Goal: Information Seeking & Learning: Learn about a topic

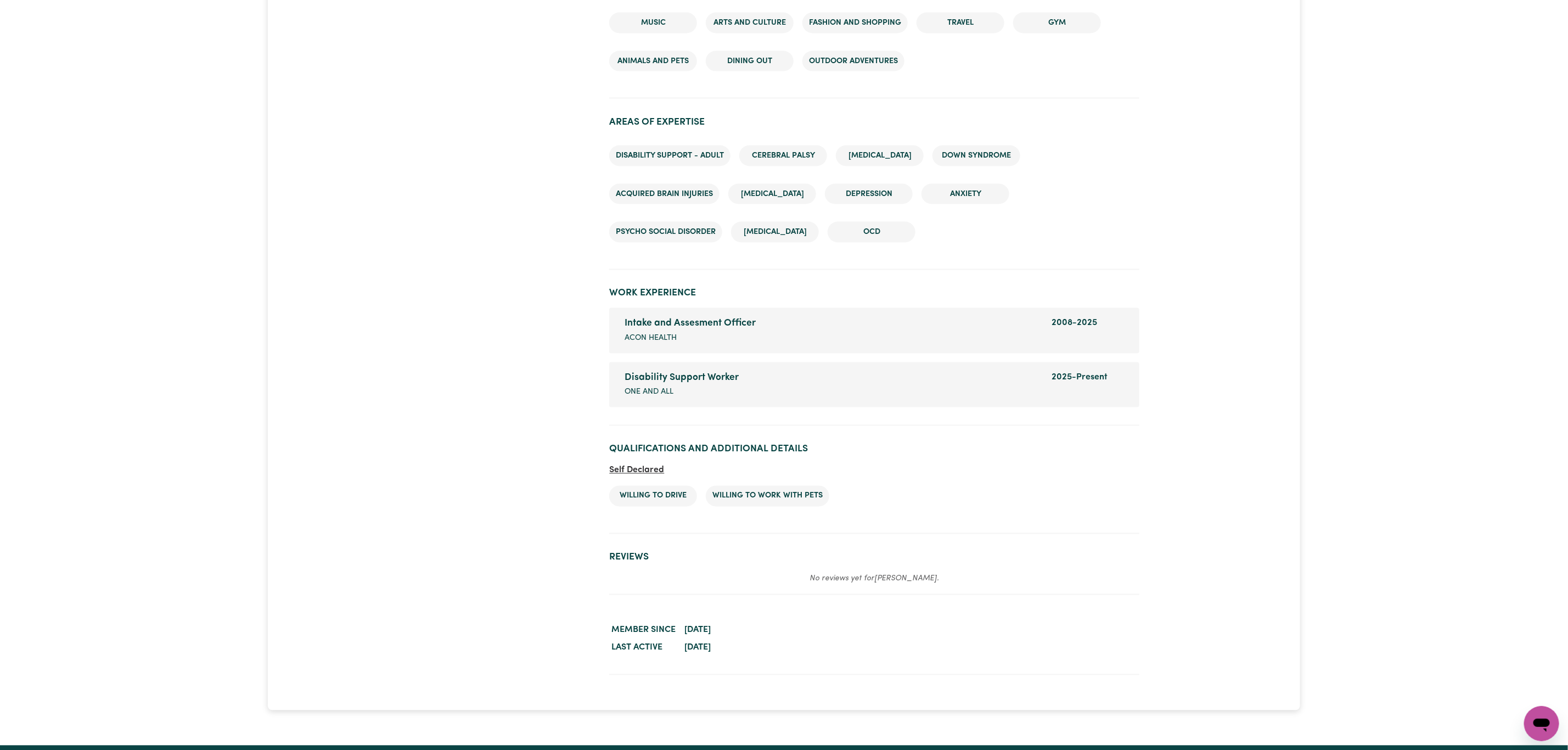
scroll to position [1483, 0]
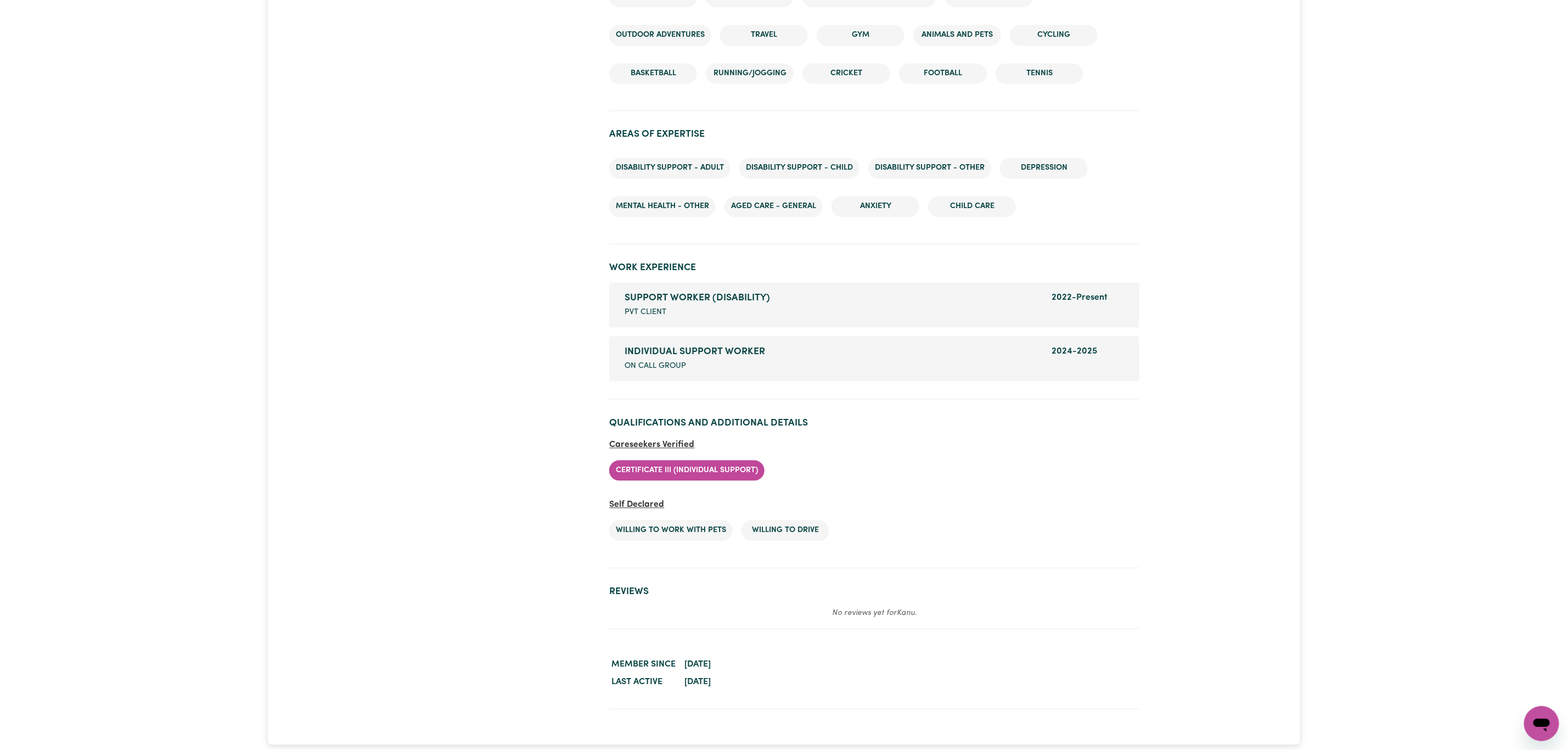
scroll to position [1565, 0]
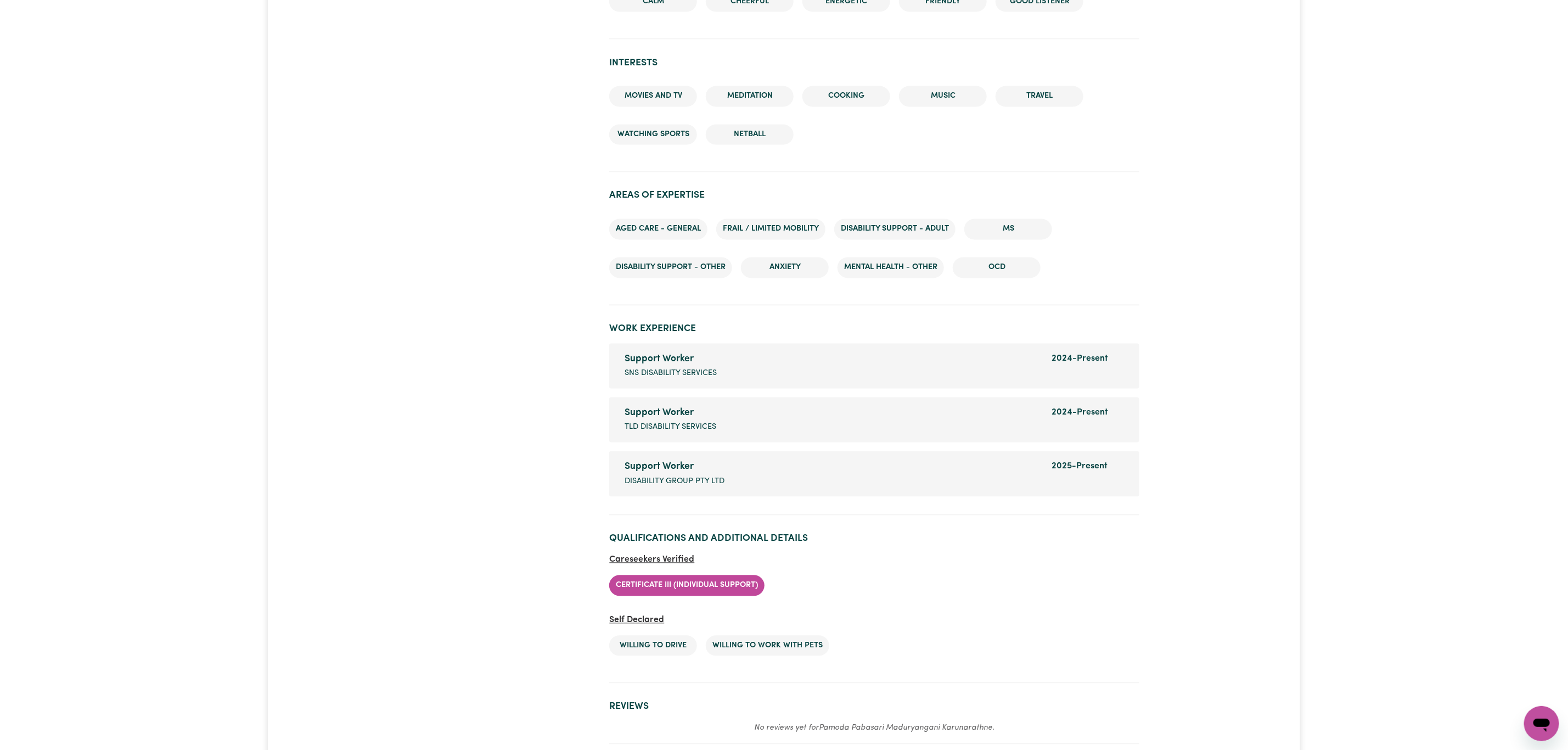
scroll to position [1648, 0]
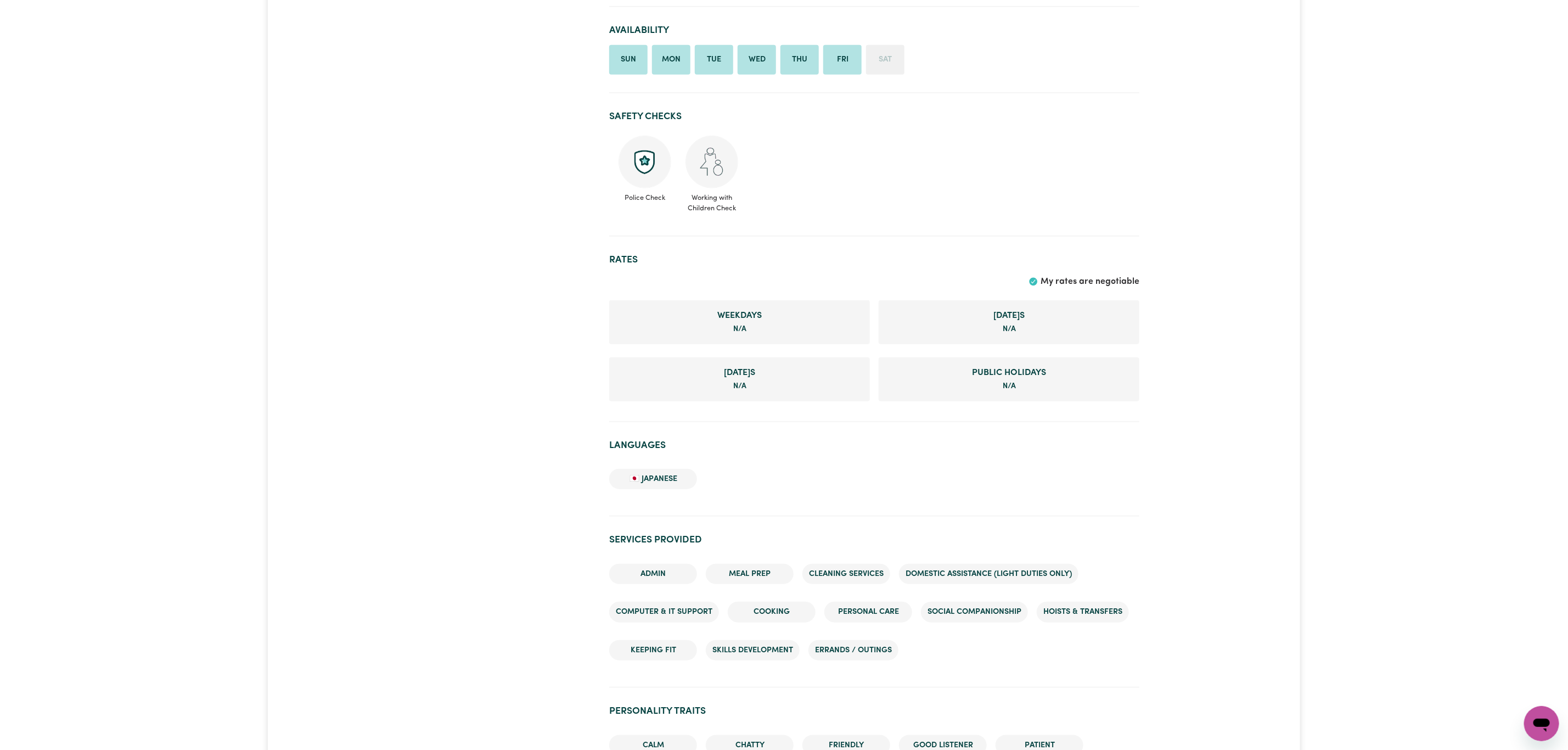
scroll to position [494, 0]
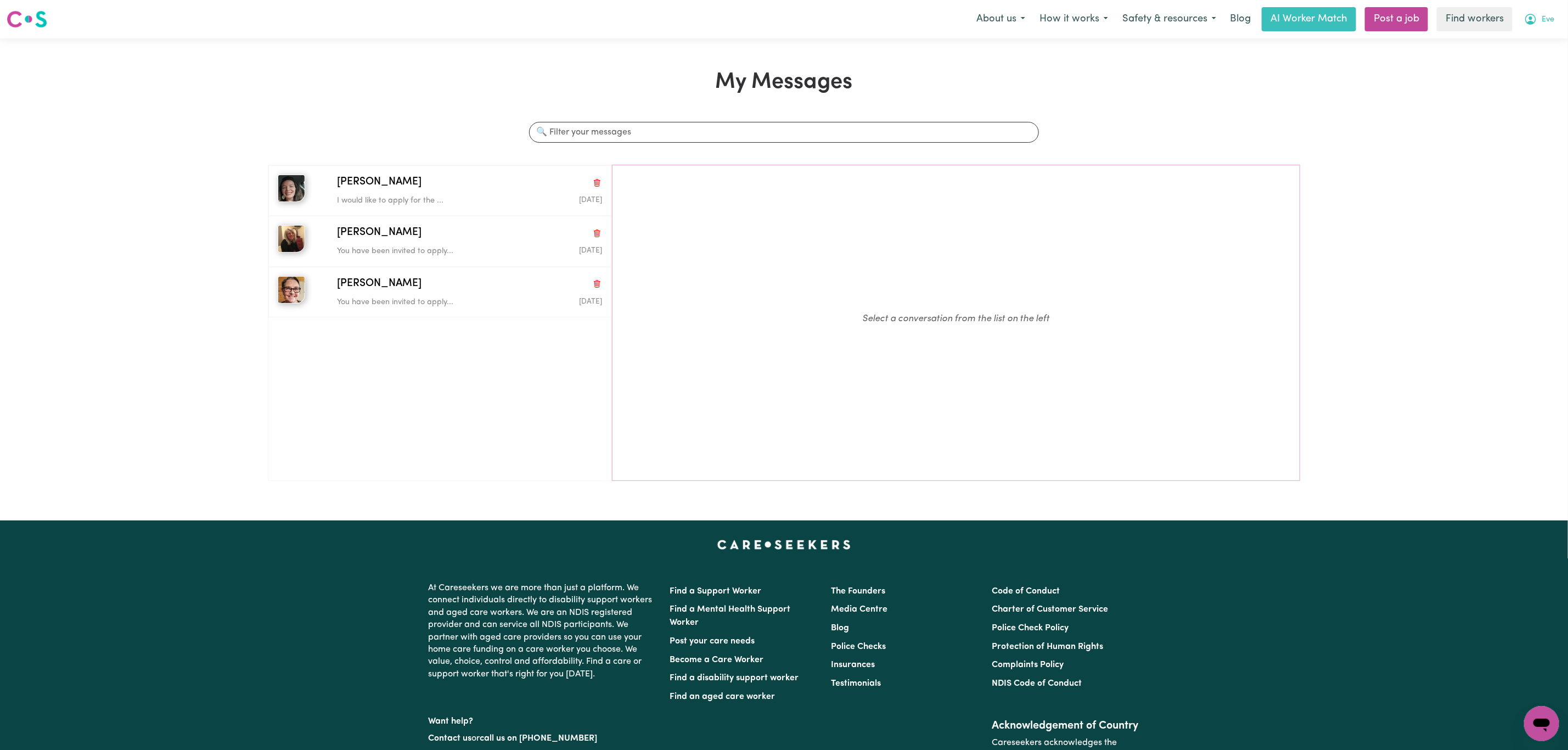
click at [1543, 25] on span "Eve" at bounding box center [1548, 20] width 12 height 12
click at [1514, 68] on link "Logout" at bounding box center [1517, 63] width 87 height 21
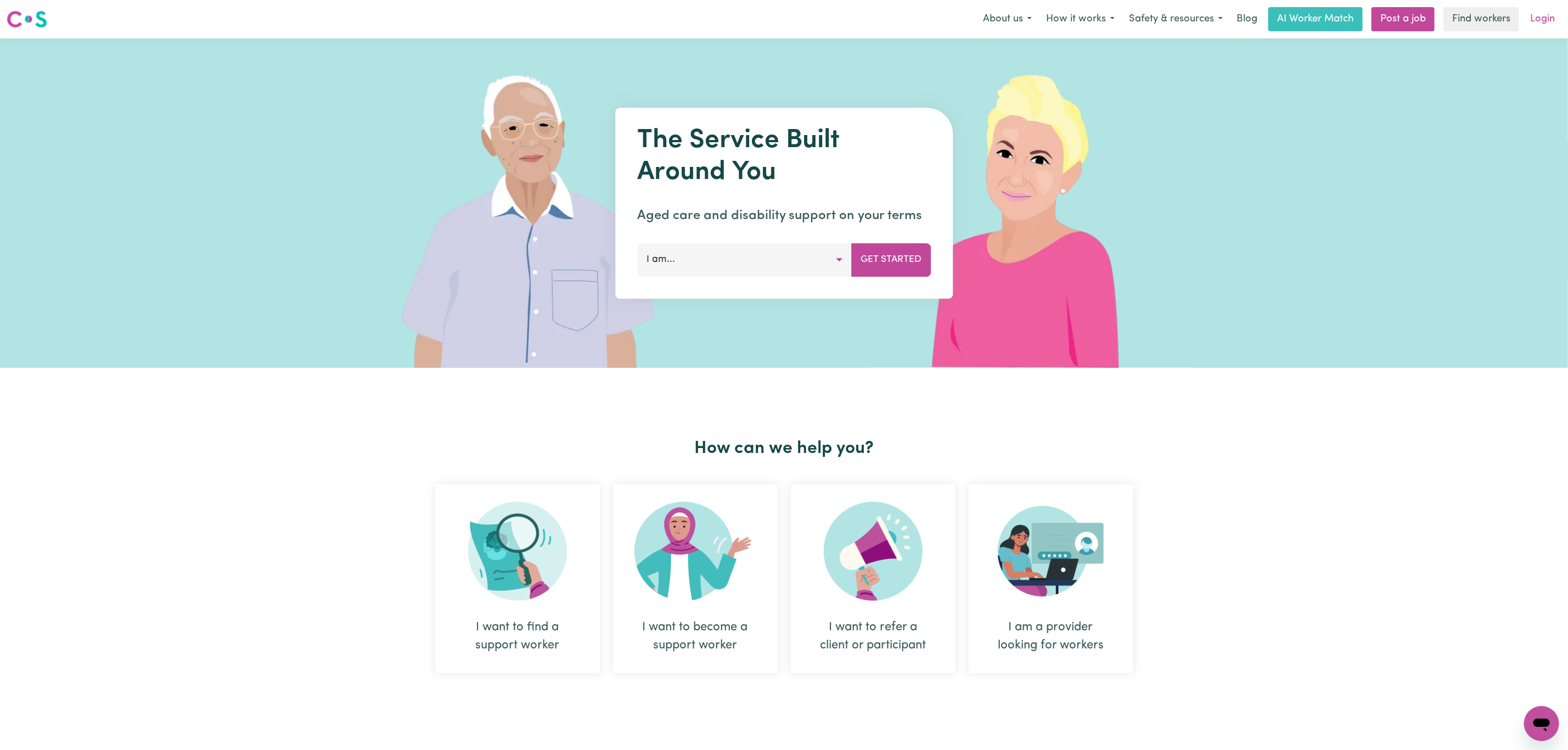
click at [1548, 23] on link "Login" at bounding box center [1542, 19] width 38 height 24
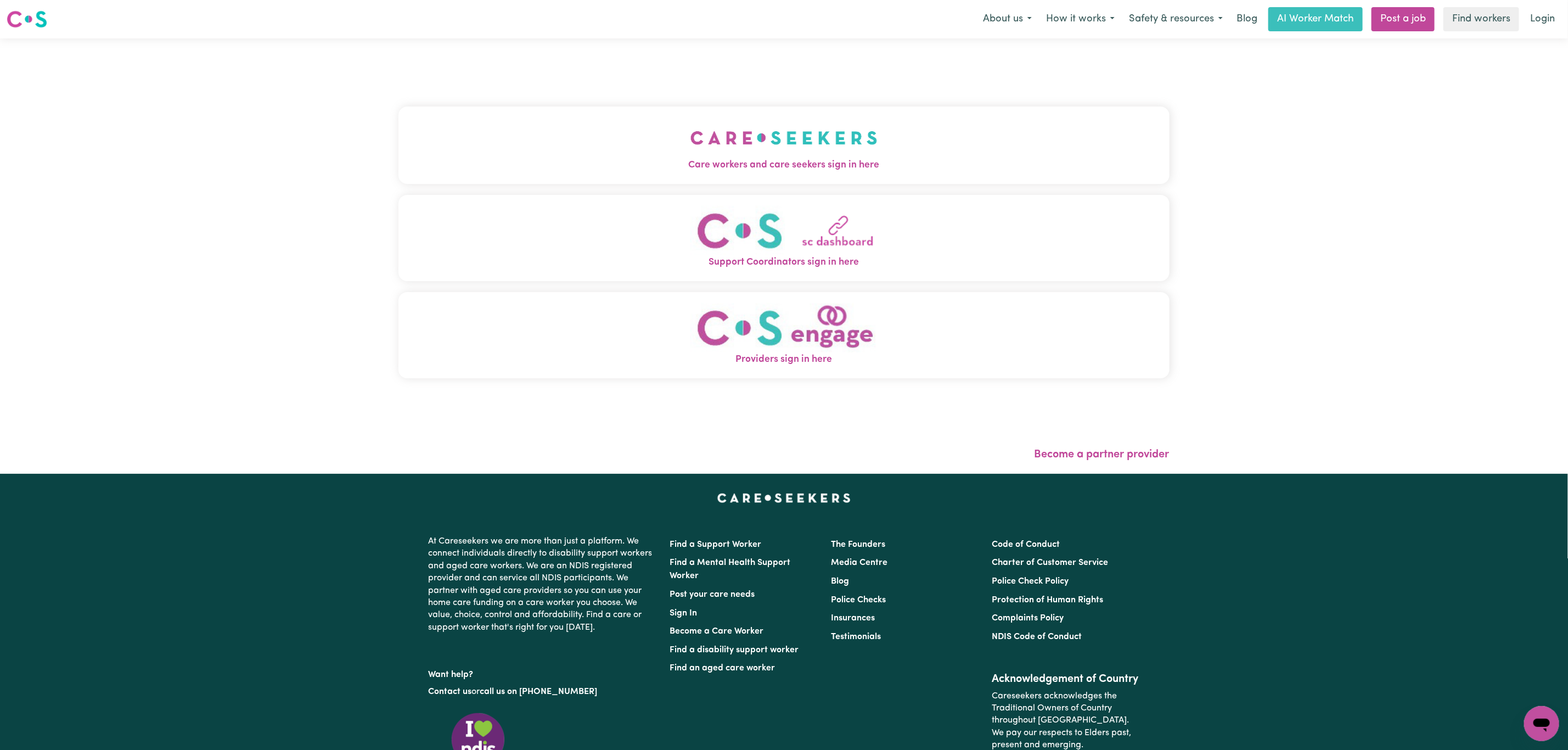
click at [619, 138] on button "Care workers and care seekers sign in here" at bounding box center [784, 144] width 772 height 77
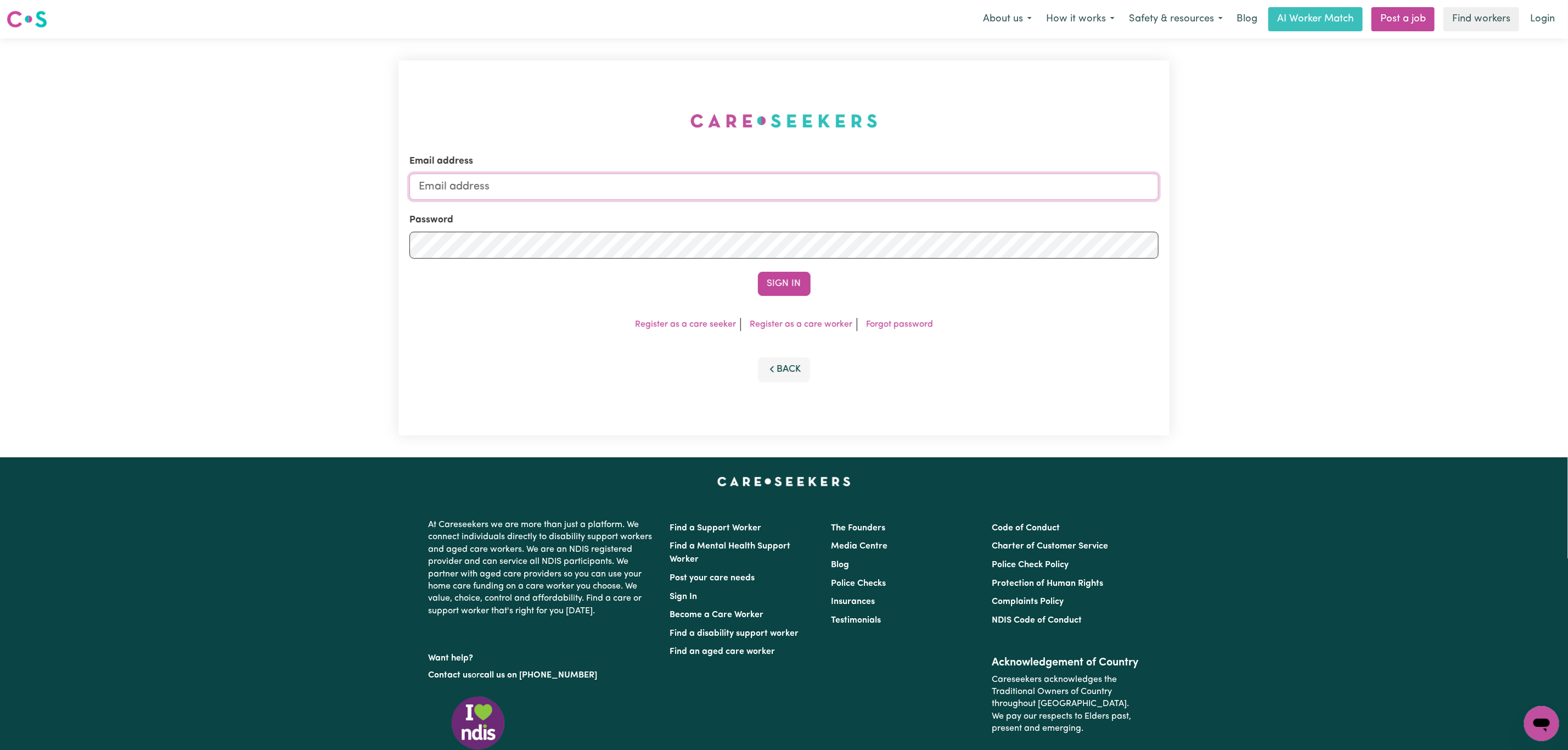
type input "mikayla+engage@careseekers.com.au"
click at [786, 283] on button "Sign In" at bounding box center [785, 283] width 53 height 24
